Goal: Task Accomplishment & Management: Use online tool/utility

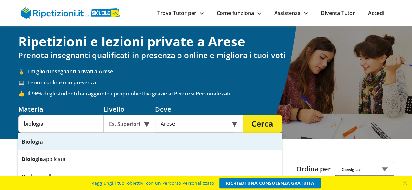
click at [84, 142] on div "Biologia" at bounding box center [150, 142] width 264 height 18
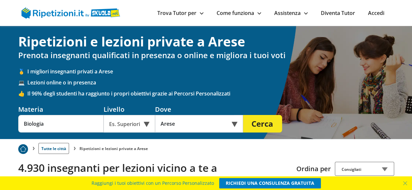
type input "Biologia"
click at [256, 124] on button "Cerca" at bounding box center [262, 124] width 39 height 18
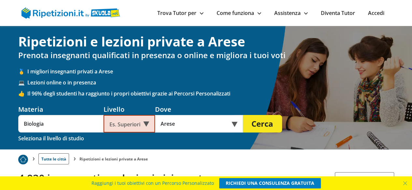
click at [136, 126] on div "Es. Superiori" at bounding box center [128, 124] width 51 height 18
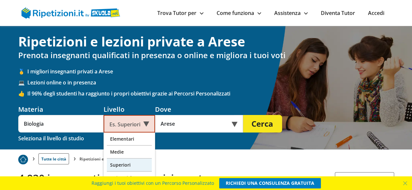
click at [127, 164] on div "Superiori" at bounding box center [129, 165] width 45 height 13
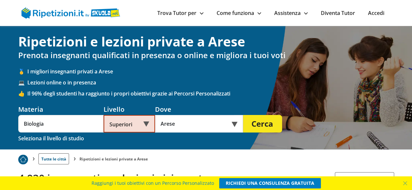
click at [265, 128] on button "Cerca" at bounding box center [262, 124] width 39 height 18
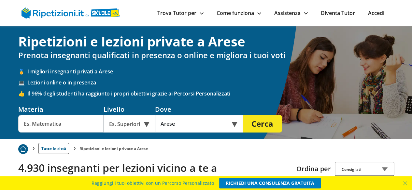
click at [38, 126] on input "text" at bounding box center [60, 124] width 85 height 18
click at [38, 126] on input "b" at bounding box center [60, 124] width 85 height 18
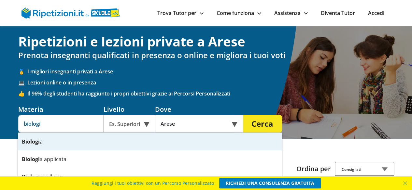
click at [38, 140] on strong "Biologi" at bounding box center [31, 141] width 18 height 7
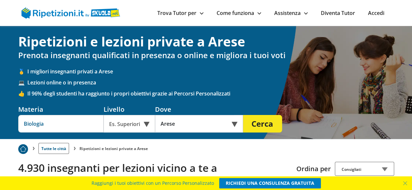
type input "Biologia"
click at [122, 122] on div "Es. Superiori" at bounding box center [128, 124] width 51 height 18
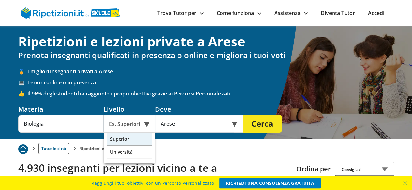
click at [119, 139] on div "Superiori" at bounding box center [129, 139] width 45 height 13
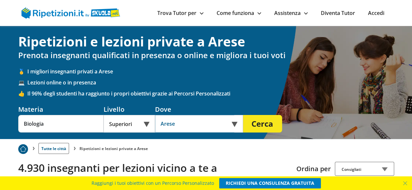
click at [184, 128] on input "Arese" at bounding box center [194, 124] width 79 height 18
click at [184, 128] on input "text" at bounding box center [194, 124] width 79 height 18
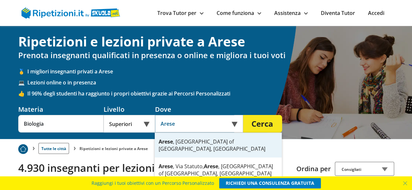
click at [189, 140] on div "Arese , [GEOGRAPHIC_DATA] of [GEOGRAPHIC_DATA], [GEOGRAPHIC_DATA]" at bounding box center [218, 145] width 127 height 25
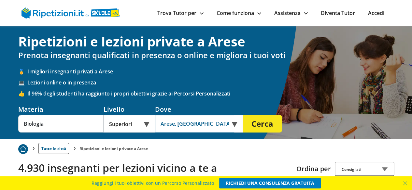
type input "Arese, [GEOGRAPHIC_DATA] of [GEOGRAPHIC_DATA], [GEOGRAPHIC_DATA]"
click at [260, 121] on button "Cerca" at bounding box center [262, 124] width 39 height 18
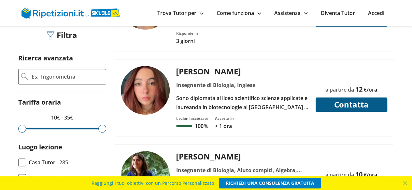
click at [235, 98] on div "Sono diplomata al liceo scientifico scienze applicate e laureanda in biotecnolo…" at bounding box center [242, 103] width 138 height 18
